Goal: Task Accomplishment & Management: Manage account settings

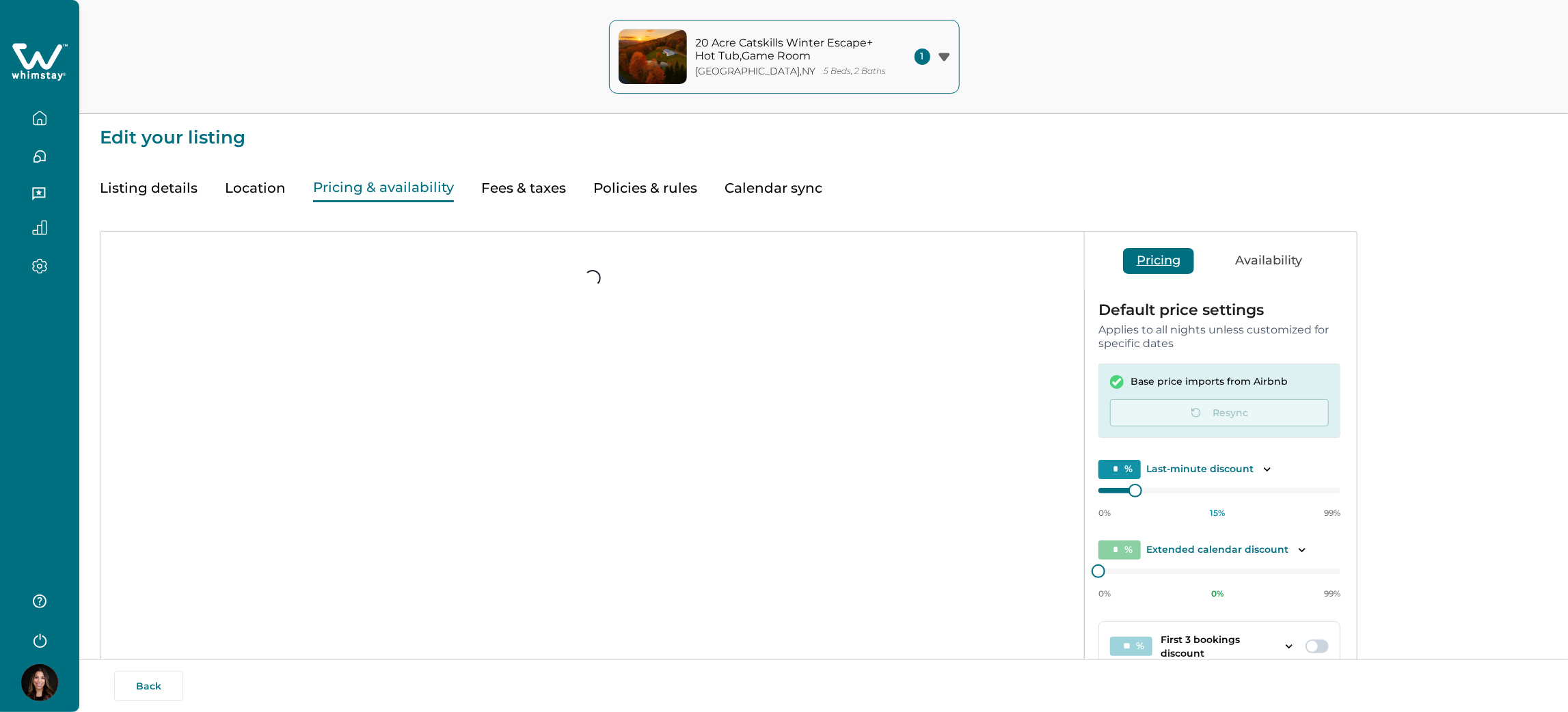
click at [54, 691] on img at bounding box center [39, 682] width 37 height 37
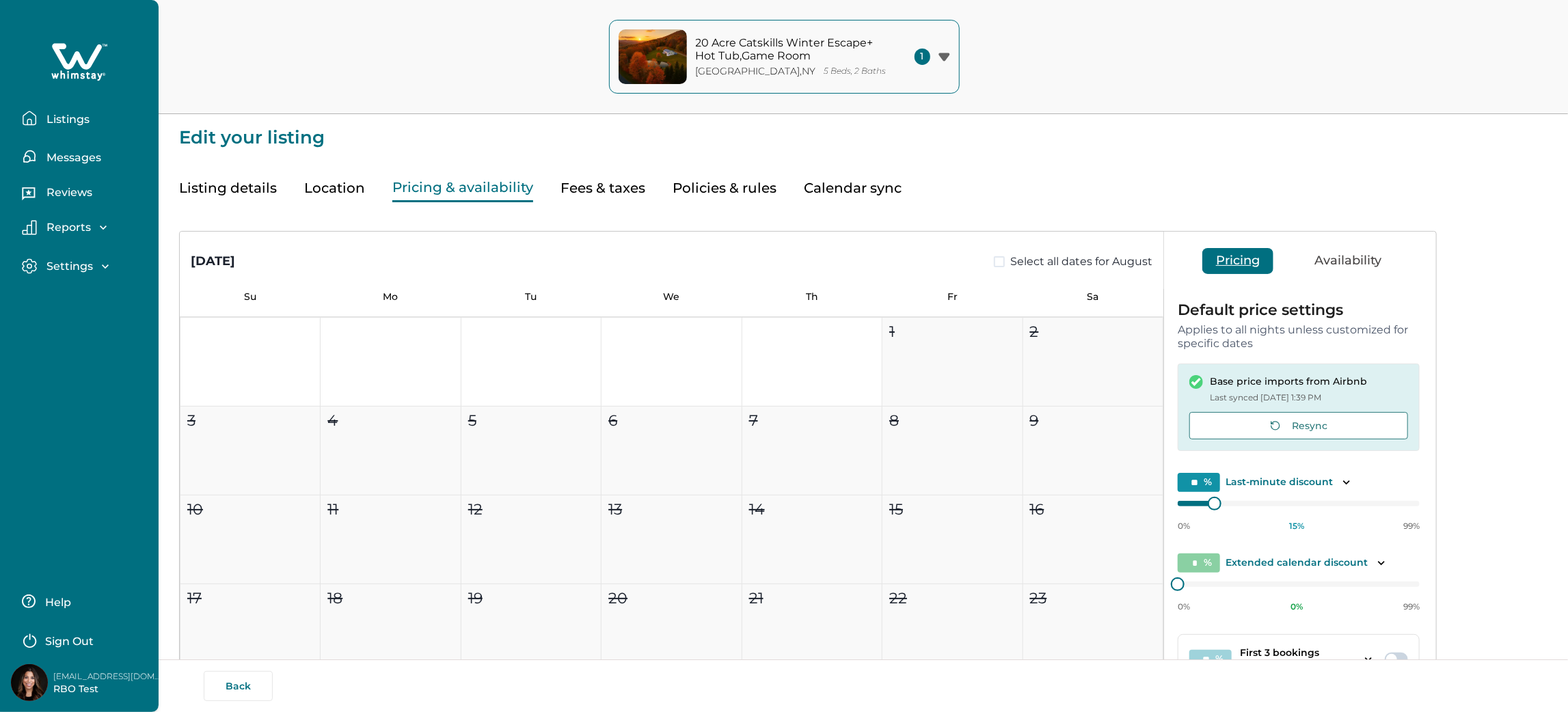
type input "**"
click at [70, 676] on p "rbobackend16@yopmail.com" at bounding box center [108, 676] width 109 height 14
copy p "rbobackend16@yopmail.com"
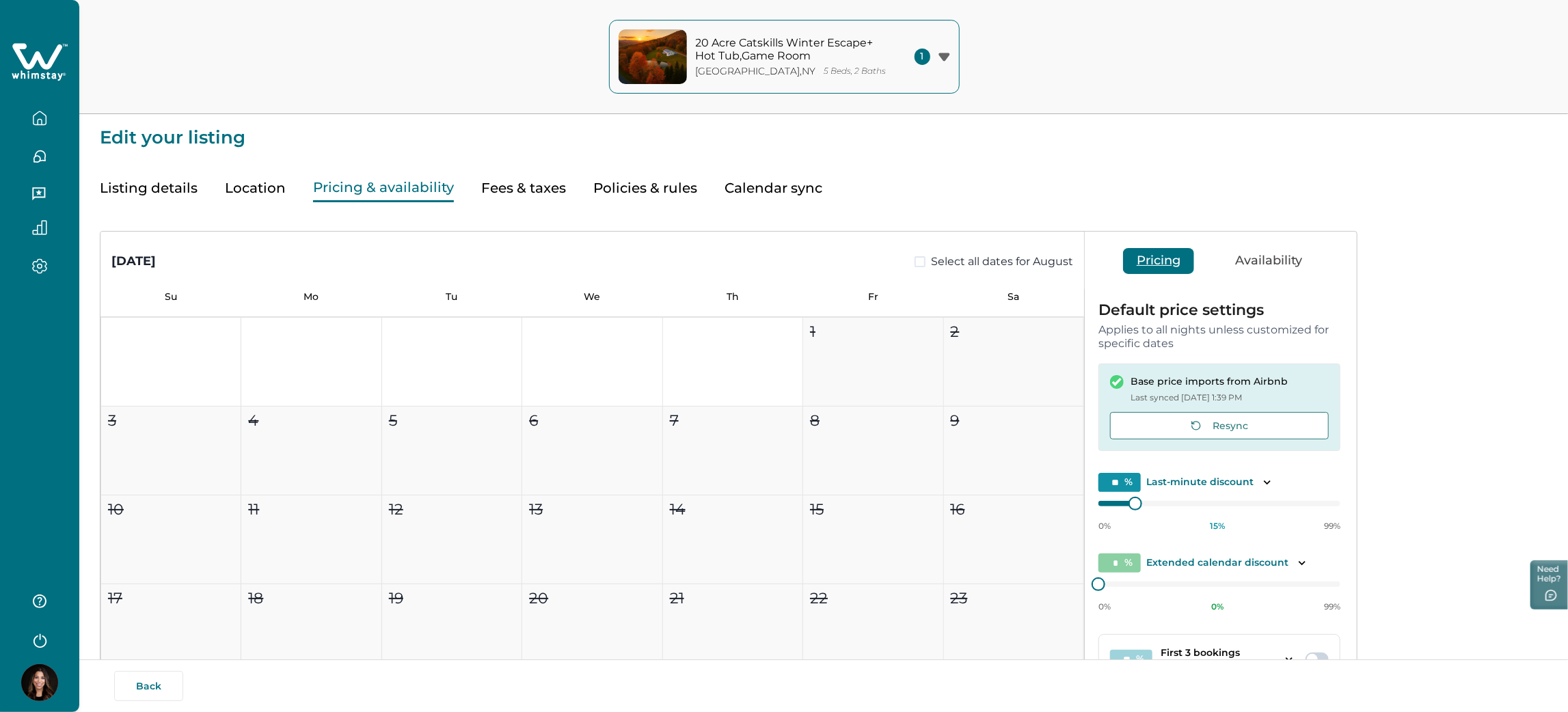
click at [936, 155] on div "Listing details Location Pricing & availability Fees & taxes Policies & rules C…" at bounding box center [823, 174] width 1447 height 56
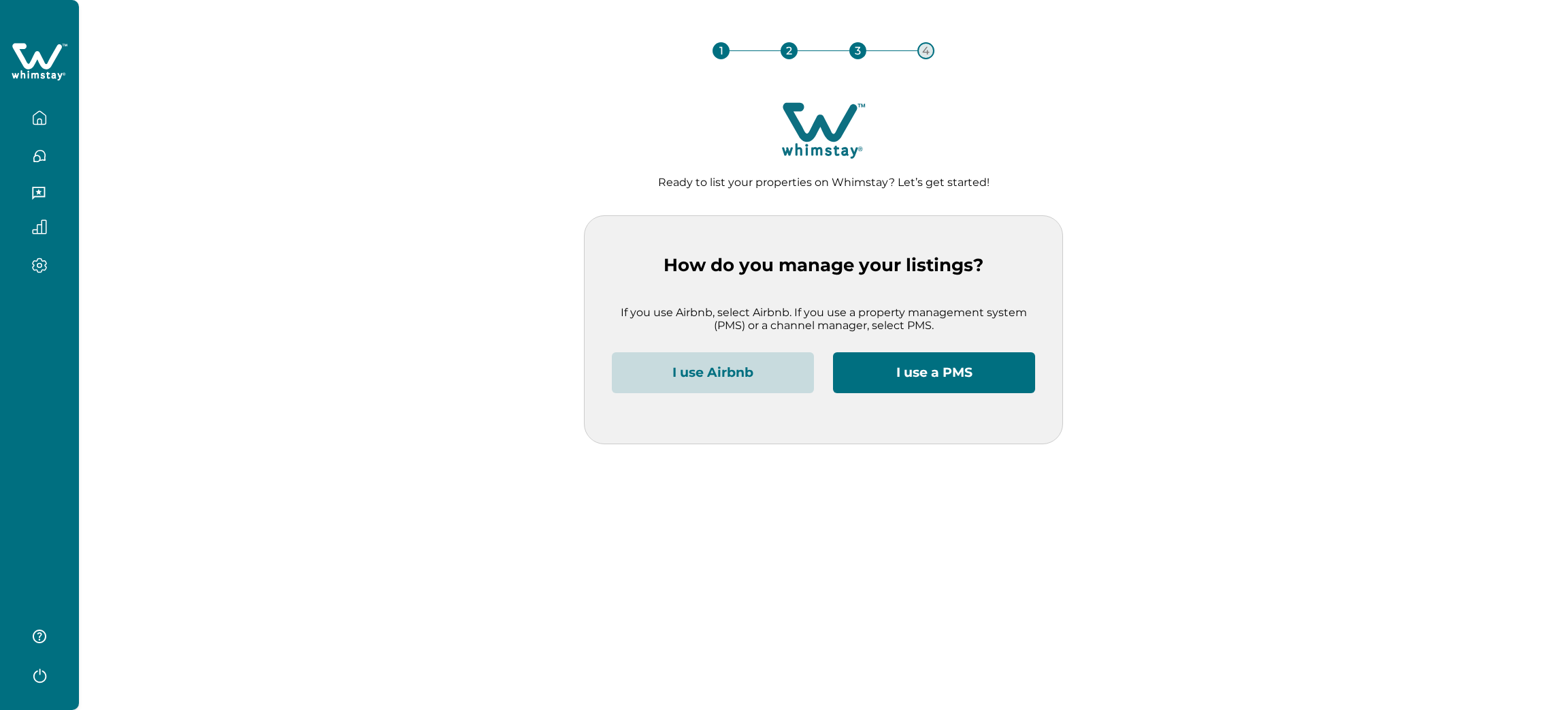
click at [516, 96] on div "1 2 3 4" at bounding box center [823, 60] width 1446 height 78
